Goal: Task Accomplishment & Management: Manage account settings

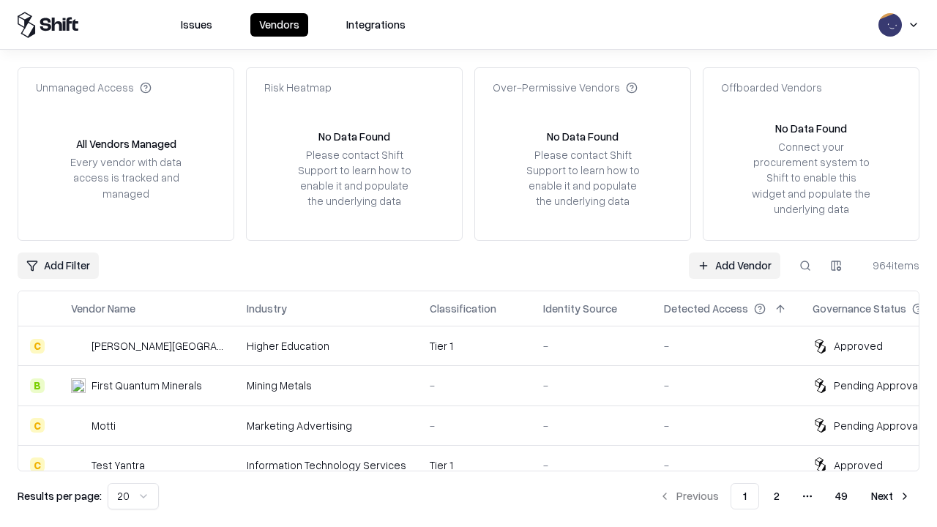
click at [734, 265] on link "Add Vendor" at bounding box center [734, 265] width 91 height 26
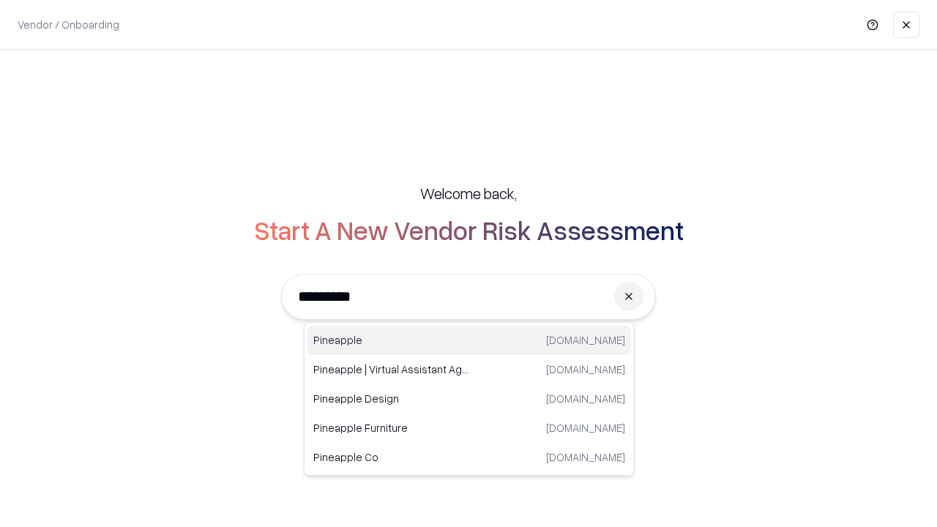
click at [469, 340] on div "Pineapple [DOMAIN_NAME]" at bounding box center [468, 340] width 323 height 29
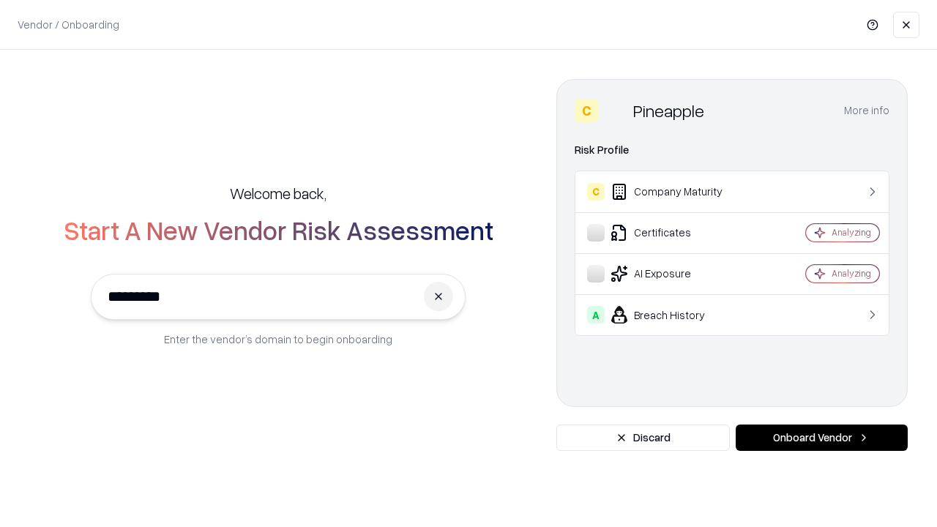
type input "*********"
click at [821, 438] on button "Onboard Vendor" at bounding box center [821, 437] width 172 height 26
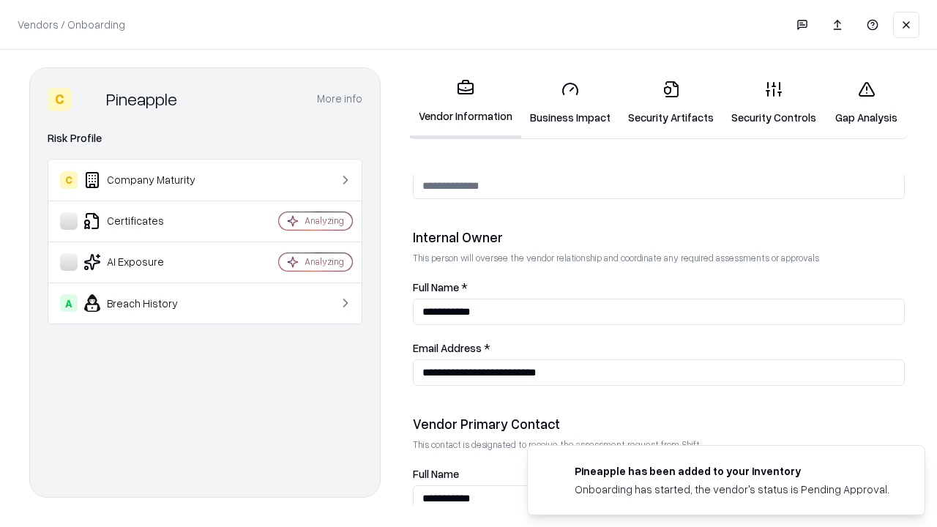
scroll to position [758, 0]
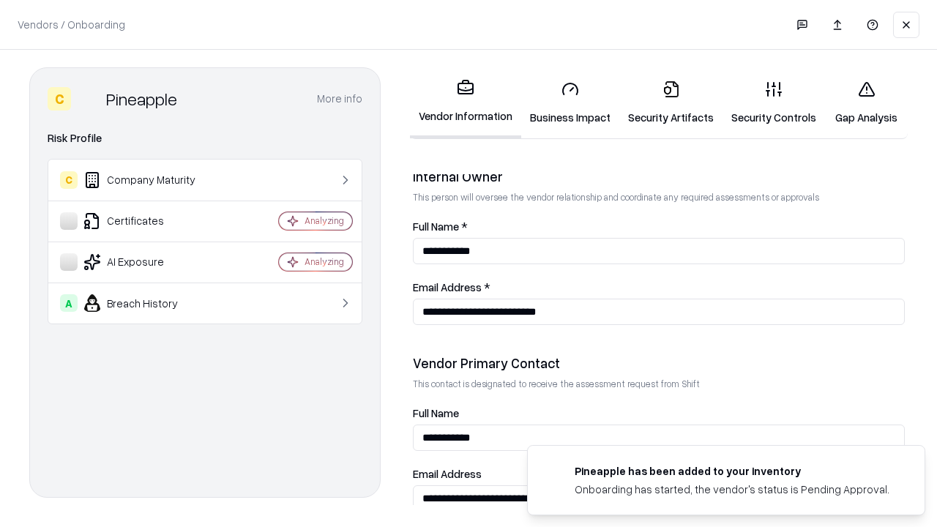
click at [570, 102] on link "Business Impact" at bounding box center [570, 103] width 98 height 68
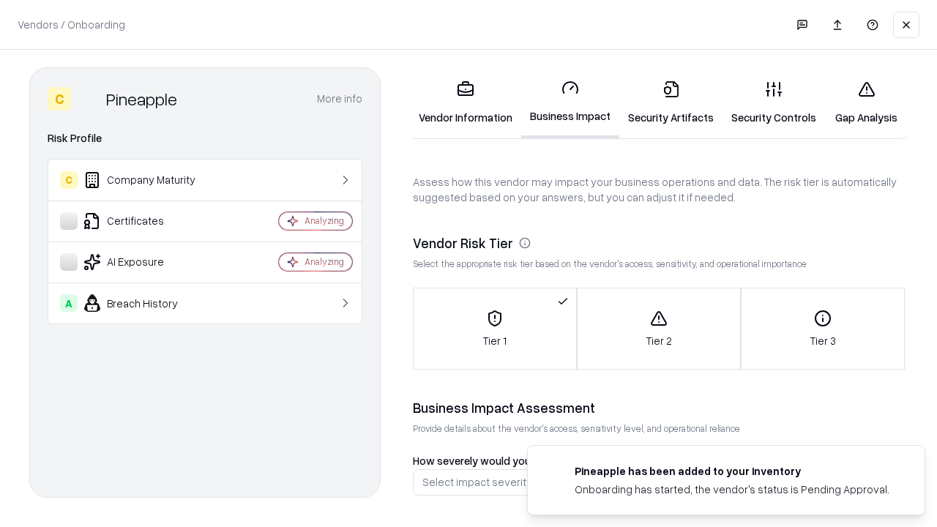
click at [866, 102] on link "Gap Analysis" at bounding box center [866, 103] width 83 height 68
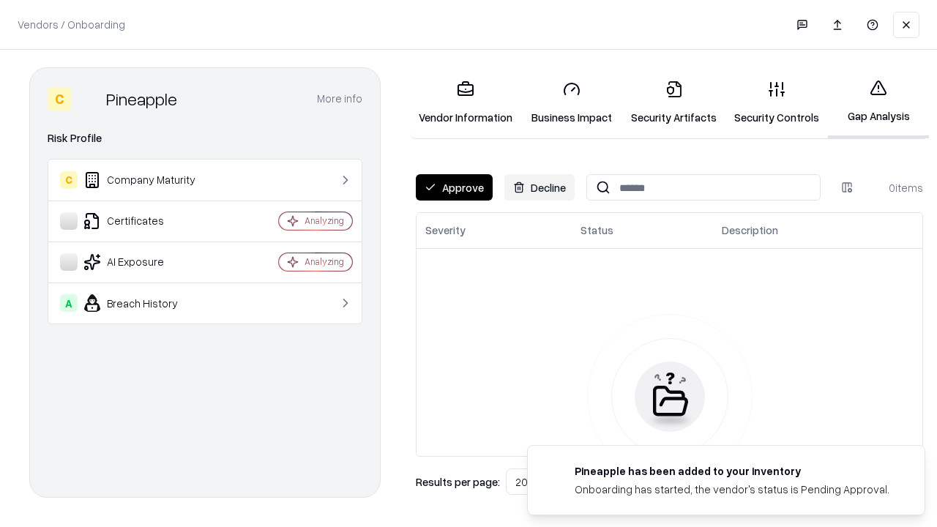
click at [454, 187] on button "Approve" at bounding box center [454, 187] width 77 height 26
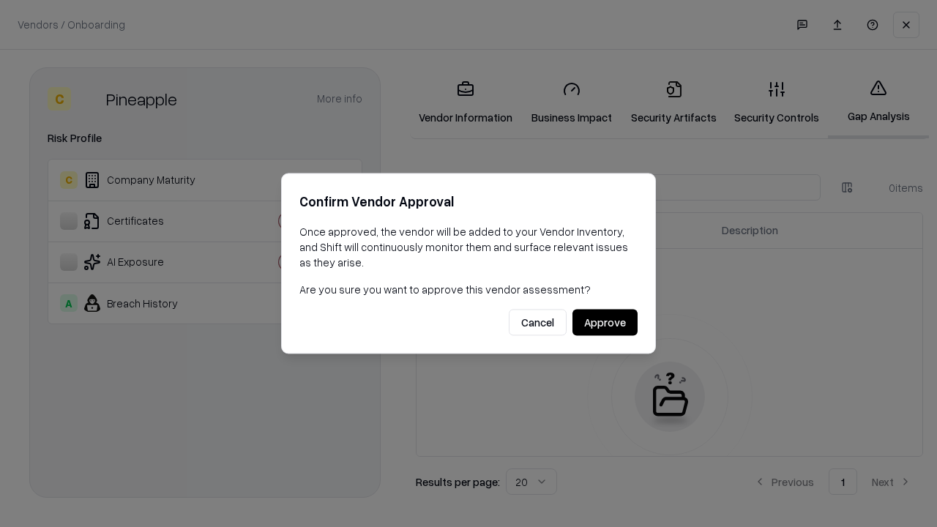
click at [604, 322] on button "Approve" at bounding box center [604, 323] width 65 height 26
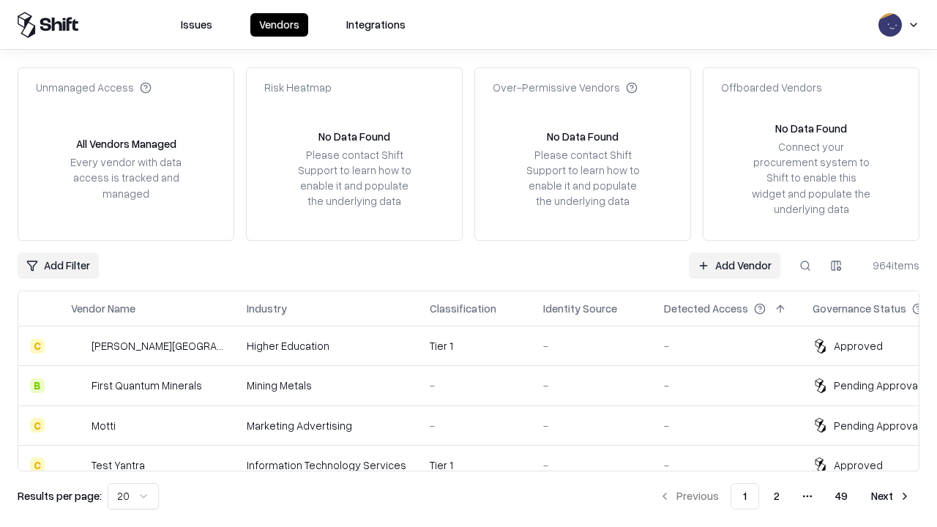
type input "*********"
click at [734, 265] on link "Add Vendor" at bounding box center [734, 265] width 91 height 26
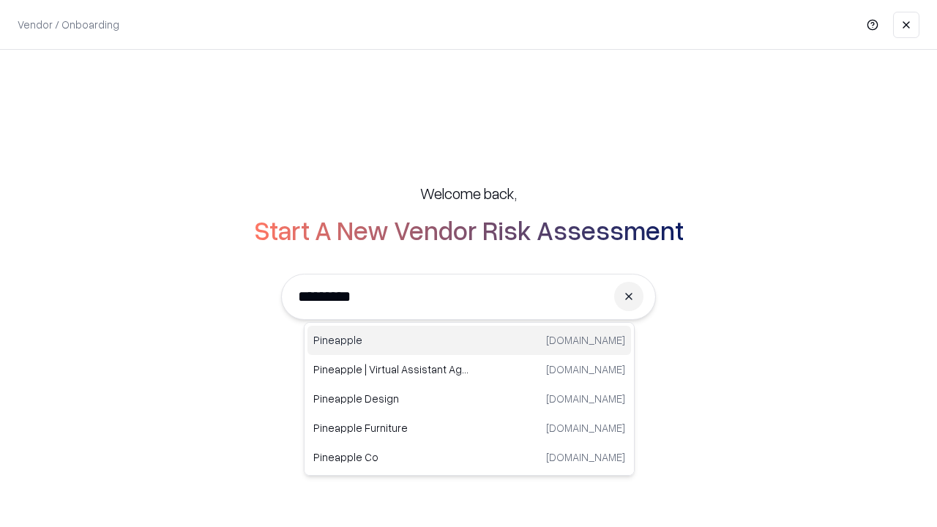
click at [469, 340] on div "Pineapple [DOMAIN_NAME]" at bounding box center [468, 340] width 323 height 29
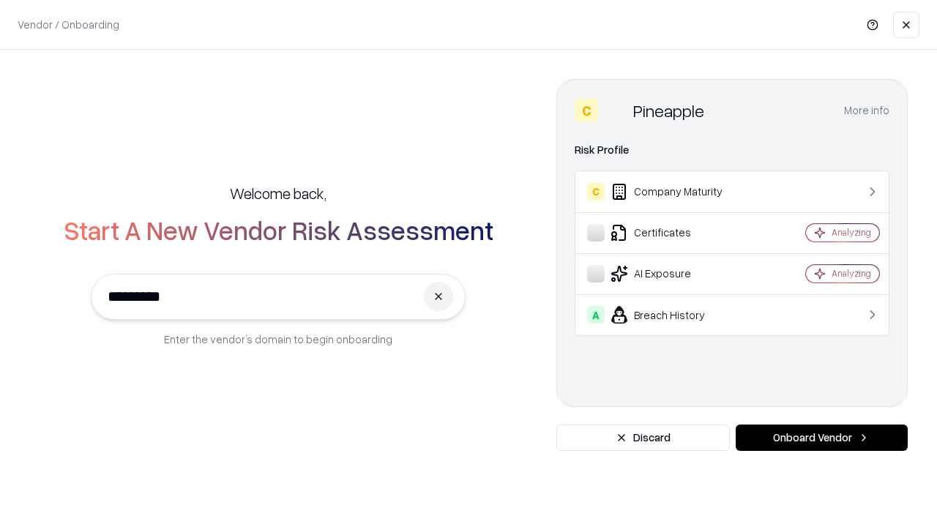
type input "*********"
click at [821, 438] on button "Onboard Vendor" at bounding box center [821, 437] width 172 height 26
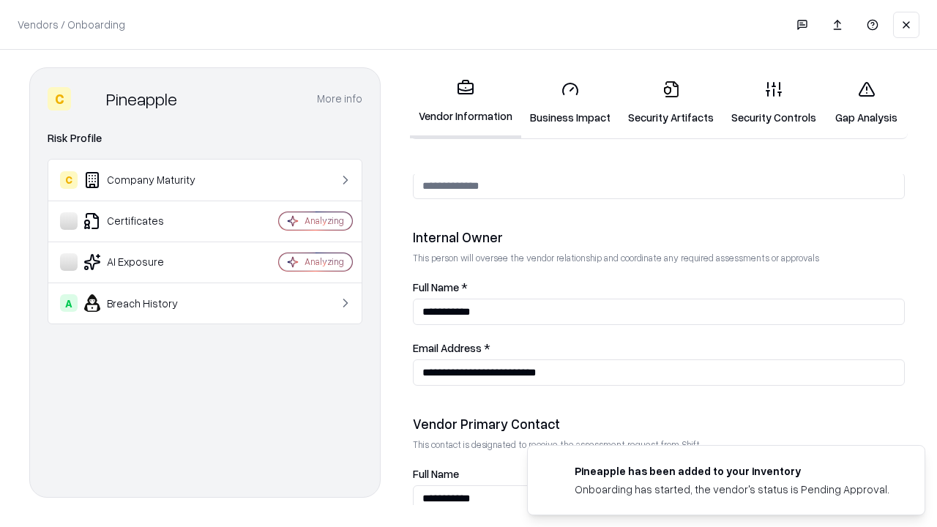
scroll to position [758, 0]
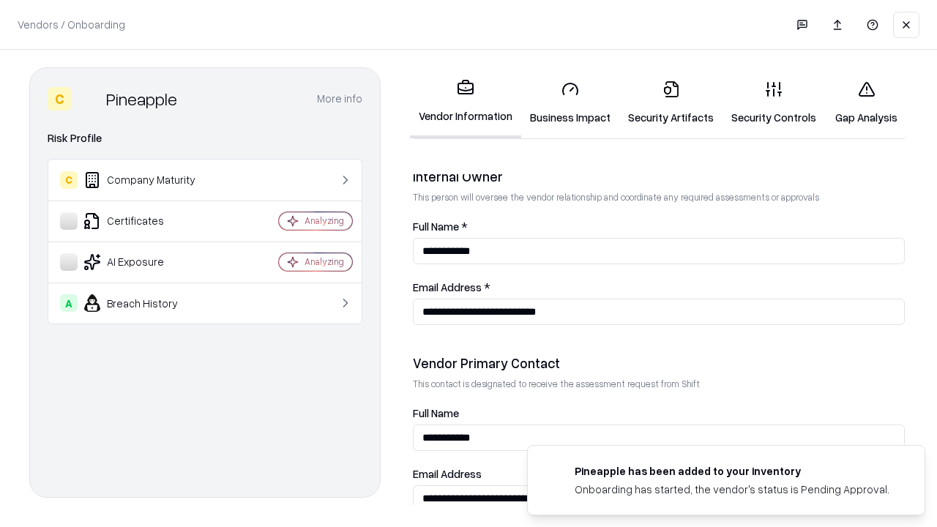
click at [866, 102] on link "Gap Analysis" at bounding box center [866, 103] width 83 height 68
